Goal: Task Accomplishment & Management: Use online tool/utility

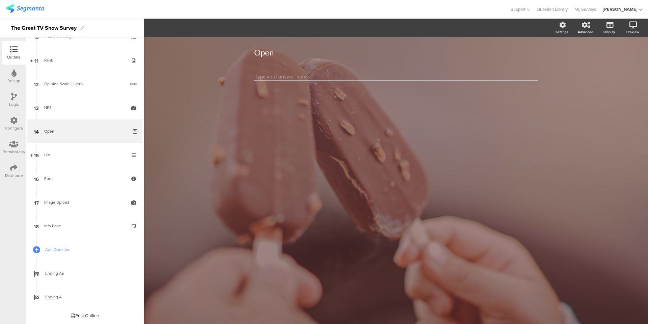
scroll to position [253, 0]
click at [173, 144] on div "Open Open" at bounding box center [396, 180] width 505 height 286
click at [17, 80] on div "Design" at bounding box center [13, 81] width 13 height 6
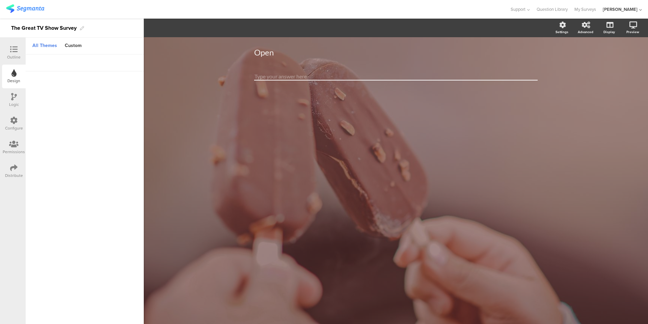
click at [10, 57] on div "Outline" at bounding box center [14, 57] width 14 height 6
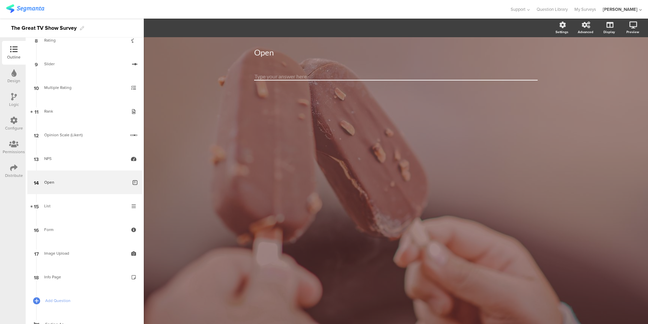
scroll to position [203, 0]
click at [15, 72] on icon at bounding box center [13, 72] width 5 height 7
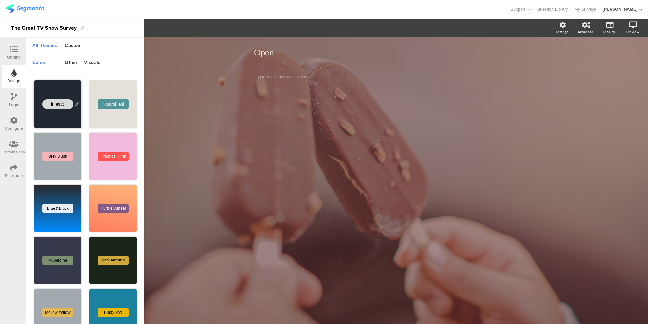
click at [62, 106] on div "Iniesta" at bounding box center [57, 103] width 31 height 9
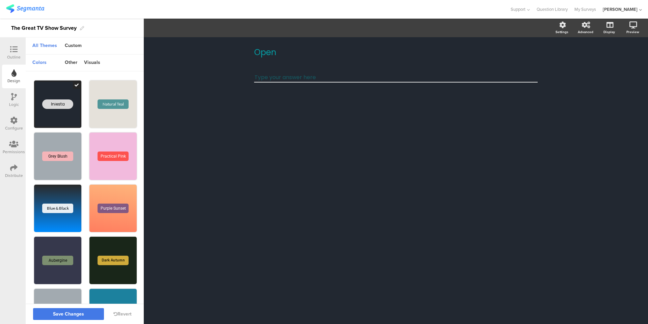
click at [68, 314] on span "Save Changes" at bounding box center [68, 314] width 31 height 0
click at [12, 50] on icon at bounding box center [13, 49] width 7 height 7
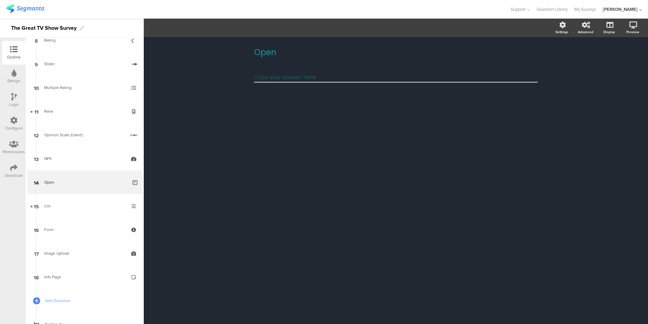
scroll to position [203, 0]
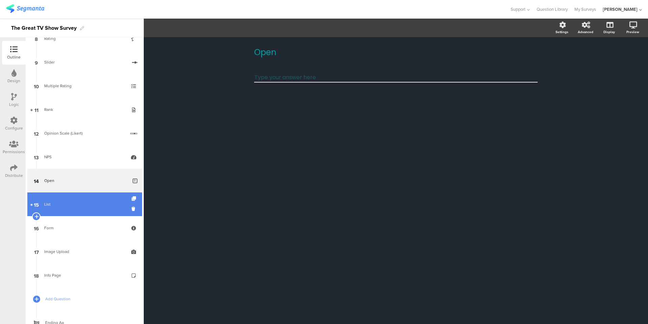
click at [81, 194] on link "15 List" at bounding box center [84, 204] width 115 height 24
